Goal: Task Accomplishment & Management: Manage account settings

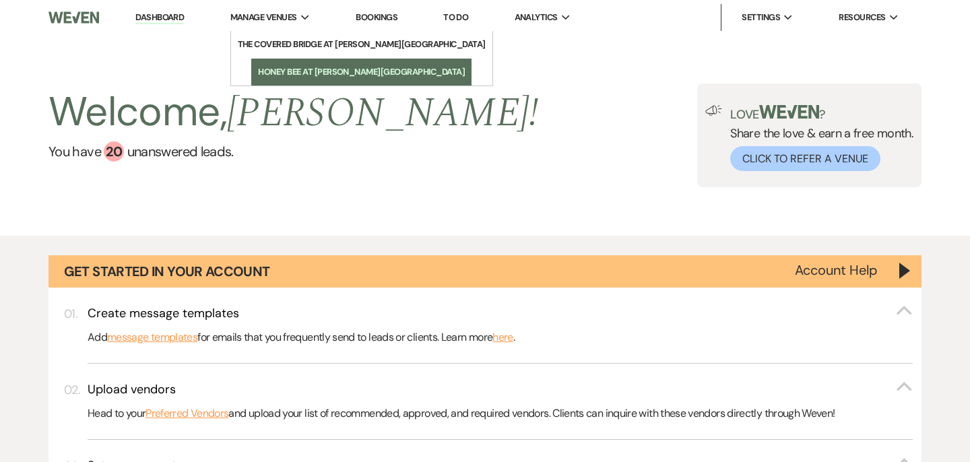
click at [333, 69] on li "Honey Bee at [PERSON_NAME][GEOGRAPHIC_DATA]" at bounding box center [361, 71] width 207 height 13
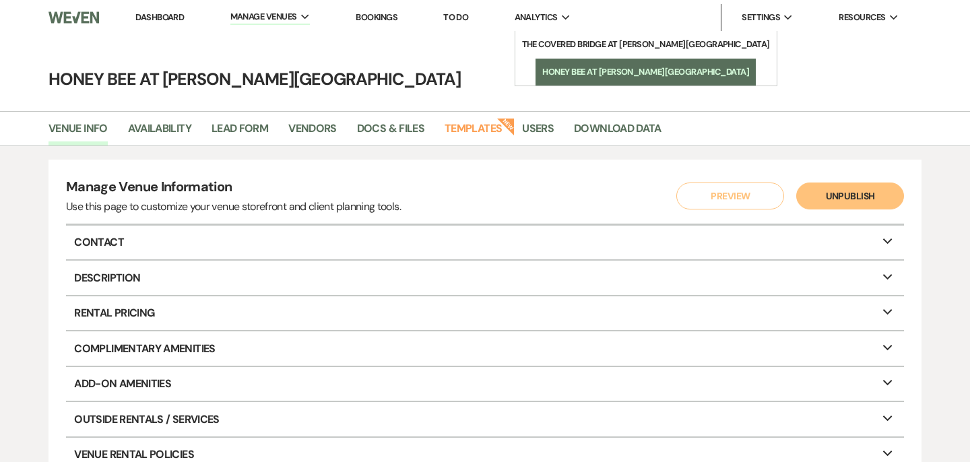
click at [566, 68] on li "Honey Bee at [PERSON_NAME][GEOGRAPHIC_DATA]" at bounding box center [646, 71] width 207 height 13
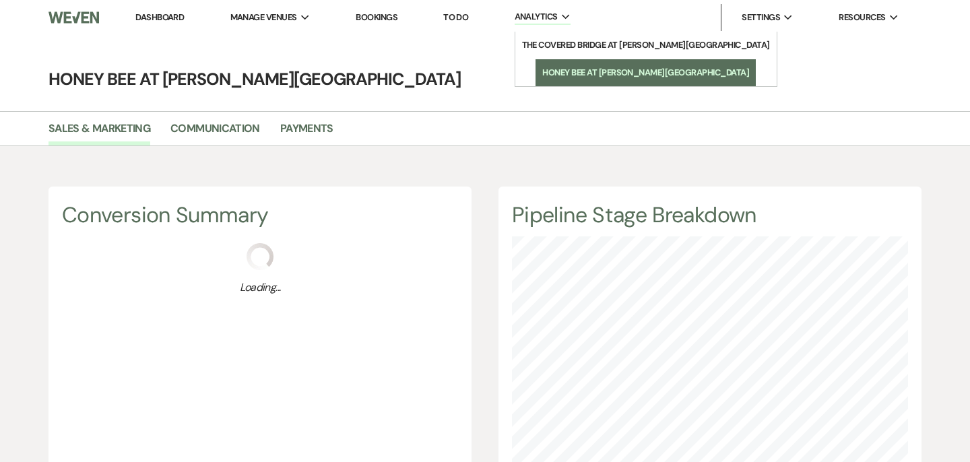
scroll to position [462, 970]
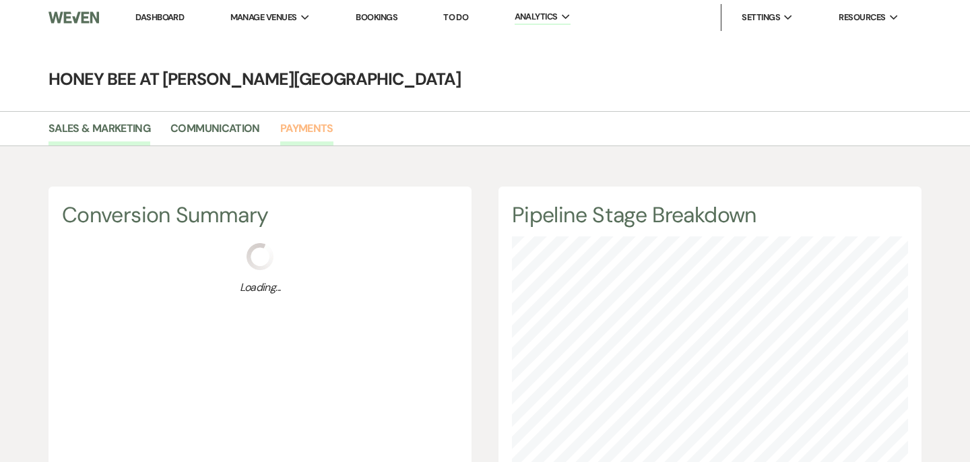
click at [315, 132] on link "Payments" at bounding box center [306, 133] width 53 height 26
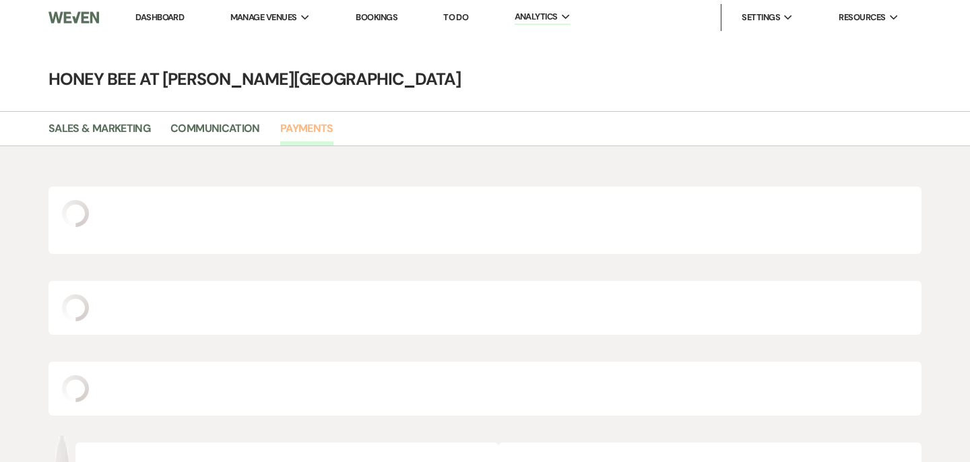
select select "2025"
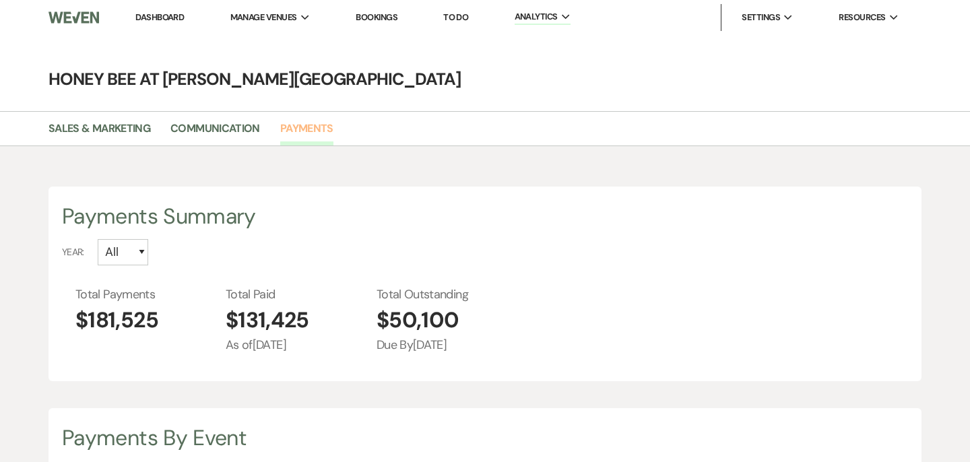
scroll to position [462, 970]
click at [142, 255] on select "All 2026 2025 2024" at bounding box center [123, 252] width 51 height 26
select select "2025"
click at [98, 239] on select "All 2026 2025 2024" at bounding box center [123, 252] width 51 height 26
click at [144, 253] on select "All 2026 2025 2024" at bounding box center [123, 252] width 51 height 26
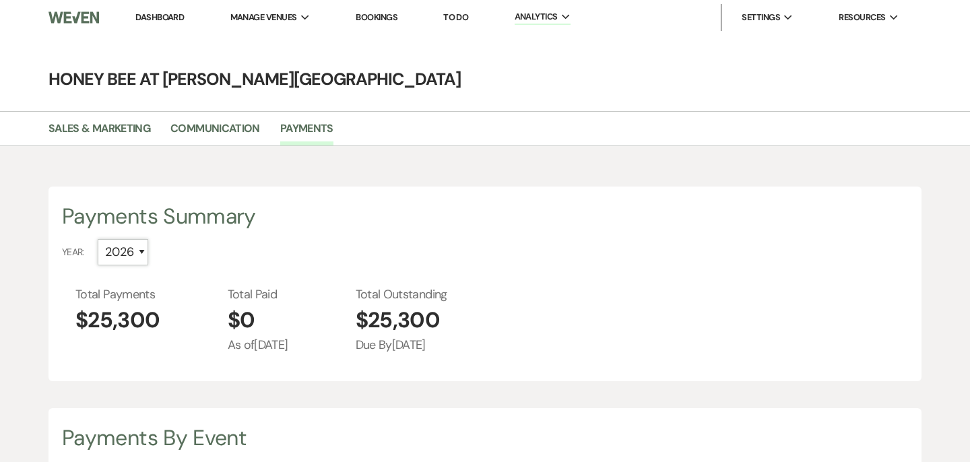
click at [145, 252] on select "All 2026 2025 2024" at bounding box center [123, 252] width 51 height 26
select select "2025"
click at [98, 239] on select "All 2026 2025 2024" at bounding box center [123, 252] width 51 height 26
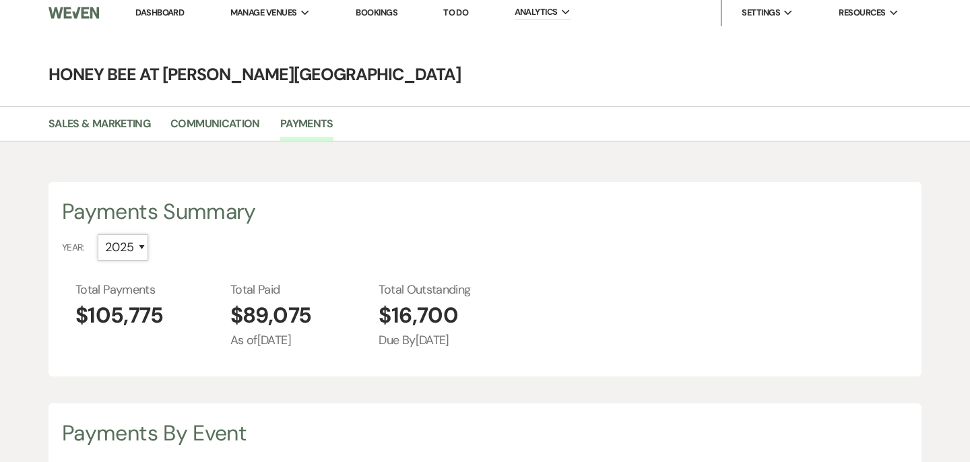
scroll to position [0, 0]
